Goal: Information Seeking & Learning: Learn about a topic

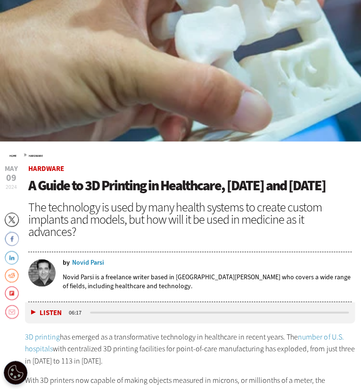
scroll to position [260, 0]
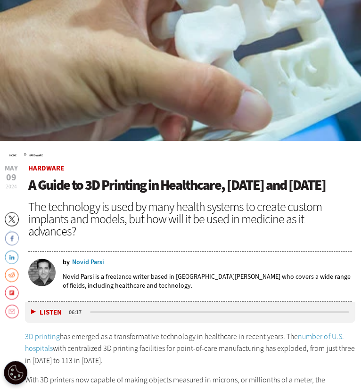
drag, startPoint x: 29, startPoint y: 187, endPoint x: 344, endPoint y: 185, distance: 314.7
click at [344, 185] on h1 "A Guide to 3D Printing in Healthcare, Today and Tomorrow" at bounding box center [189, 186] width 323 height 16
copy span "A Guide to 3D Printing in Healthcare, Today and Tomorrow"
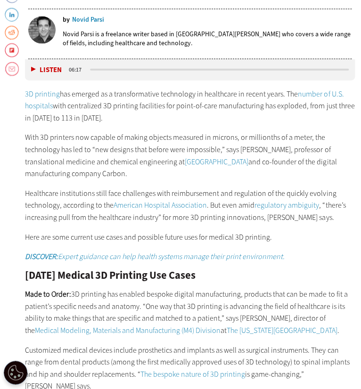
scroll to position [496, 0]
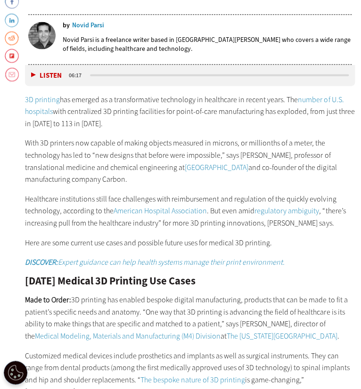
click at [34, 74] on button "Listen" at bounding box center [46, 75] width 31 height 7
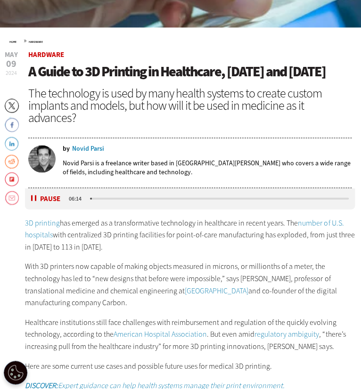
scroll to position [375, 0]
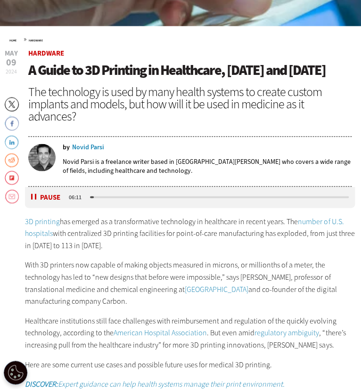
click at [159, 130] on header "May 09 2024 Twitter Facebook LinkedIn Reddit Flipboard Email Hardware A Guide t…" at bounding box center [189, 118] width 323 height 136
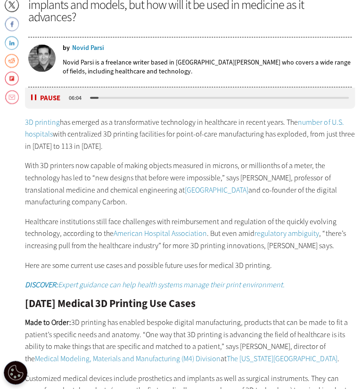
scroll to position [485, 0]
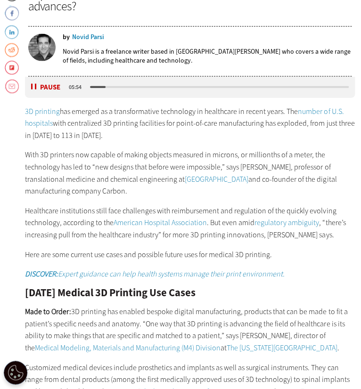
click at [37, 85] on button "Pause" at bounding box center [45, 87] width 29 height 7
click at [33, 84] on button "Listen" at bounding box center [46, 87] width 31 height 7
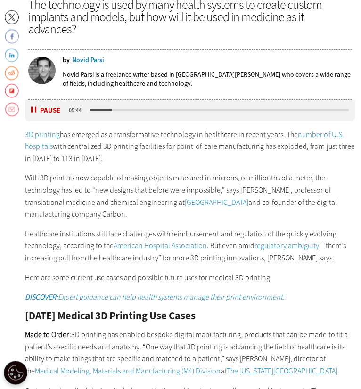
scroll to position [487, 0]
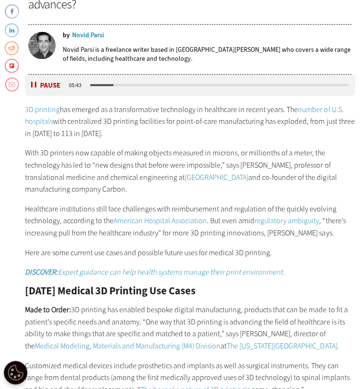
click at [45, 77] on div "Listen Pause 05:43" at bounding box center [190, 85] width 330 height 21
click at [36, 84] on button "Pause" at bounding box center [45, 85] width 29 height 7
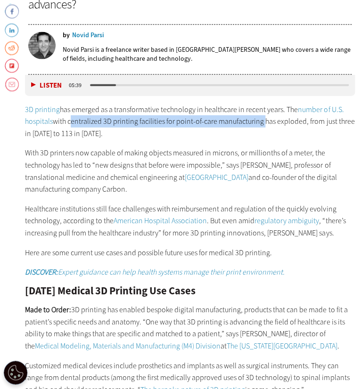
drag, startPoint x: 69, startPoint y: 122, endPoint x: 260, endPoint y: 123, distance: 190.3
click at [260, 123] on p "3D printing has emerged as a transformative technology in healthcare in recent …" at bounding box center [190, 122] width 330 height 36
copy p "centralized 3D printing facilities for point-of-care manufacturing"
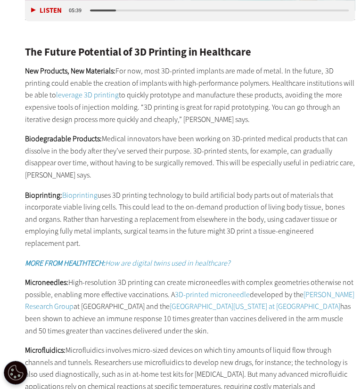
scroll to position [1147, 0]
